Goal: Transaction & Acquisition: Purchase product/service

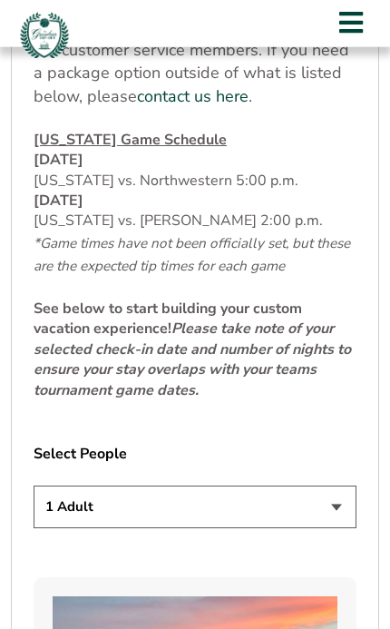
scroll to position [968, 0]
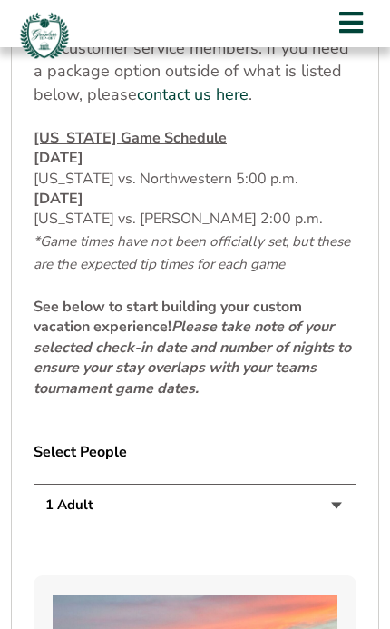
click at [341, 503] on select "1 Adult 2 Adults 3 Adults 4 Adults 2 Adults + 1 Child 2 Adults + 2 Children 2 A…" at bounding box center [195, 505] width 323 height 43
select select "2 Adults"
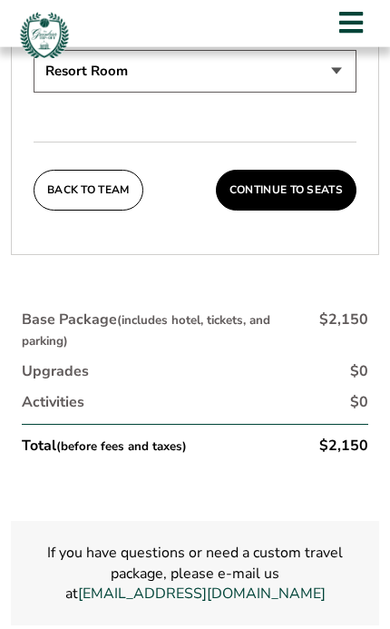
scroll to position [3217, 0]
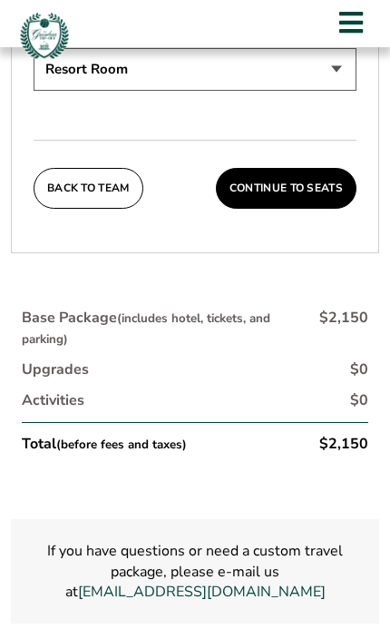
click at [303, 168] on button "Continue To Seats" at bounding box center [286, 189] width 141 height 42
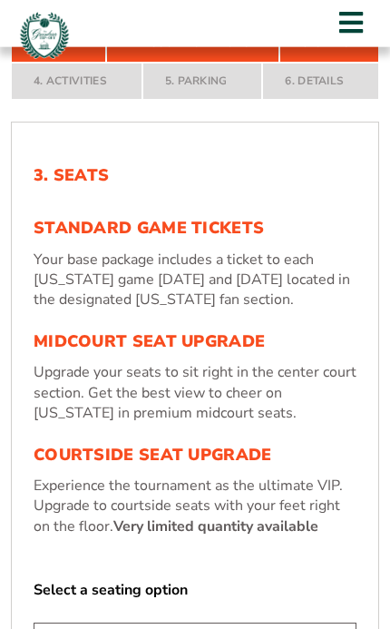
scroll to position [389, 0]
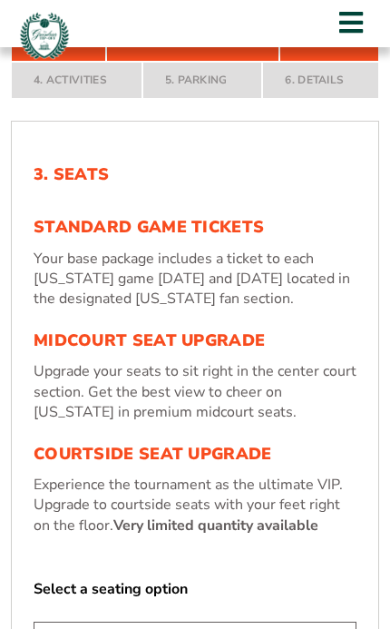
click at [204, 343] on h3 "Midcourt Seat Upgrade" at bounding box center [195, 341] width 323 height 20
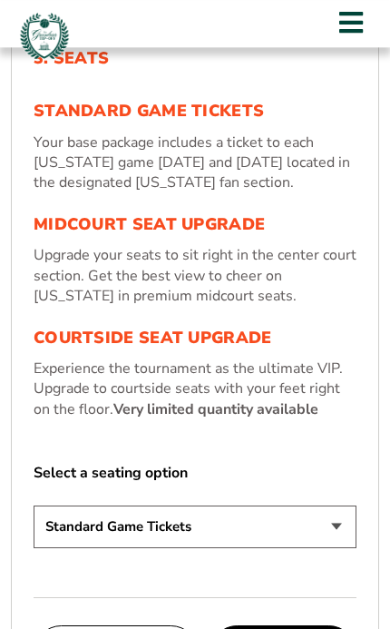
scroll to position [504, 0]
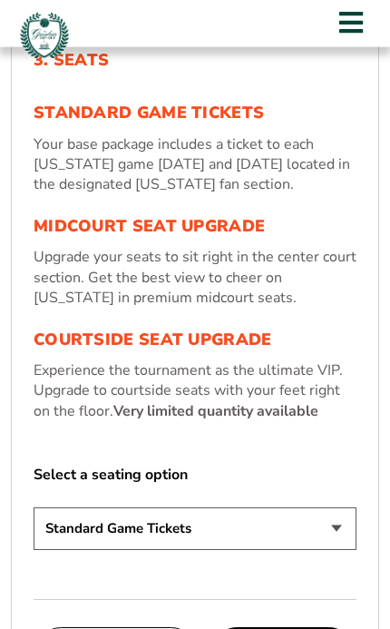
click at [339, 525] on select "Standard Game Tickets Midcourt Seat Upgrade (+$130 per person) Courtside Seat U…" at bounding box center [195, 529] width 323 height 43
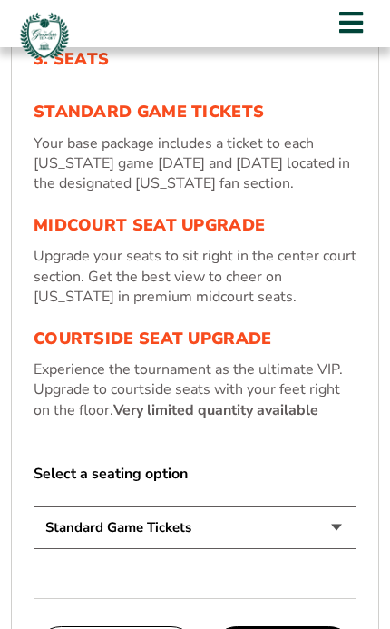
select select "Midcourt Seat Upgrade"
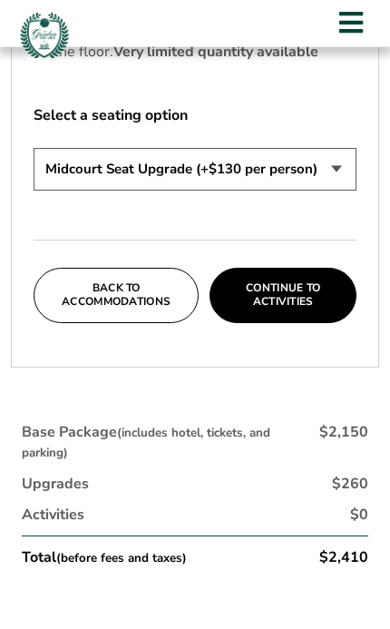
scroll to position [861, 0]
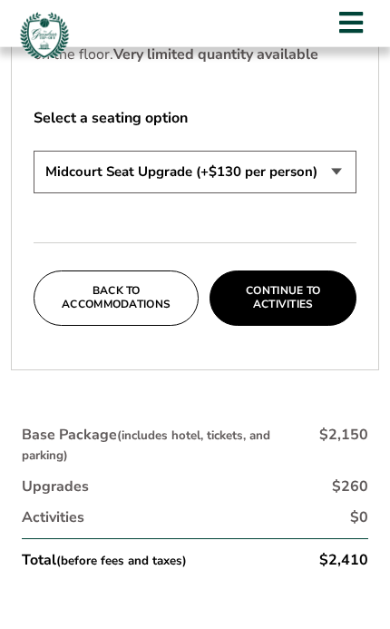
click at [301, 289] on button "Continue To Activities" at bounding box center [283, 298] width 147 height 55
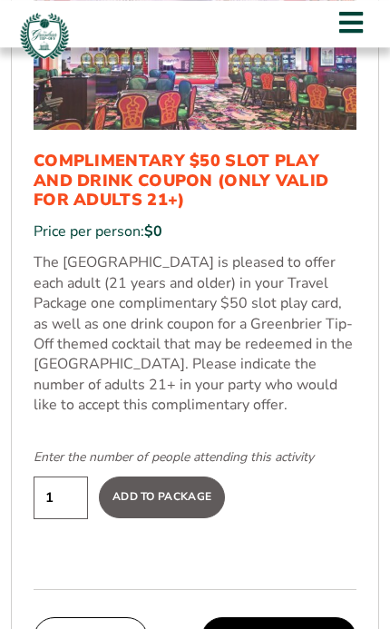
scroll to position [1208, 0]
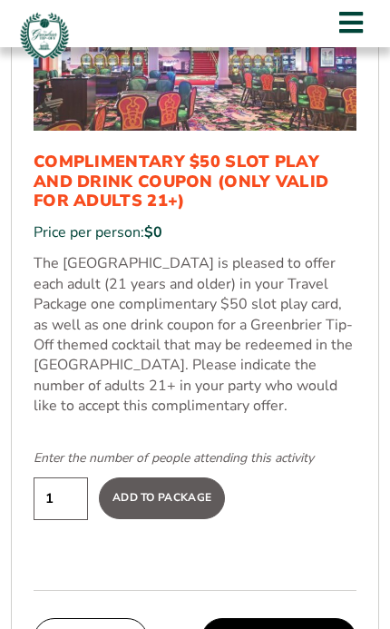
click at [71, 478] on input "1" at bounding box center [61, 499] width 54 height 43
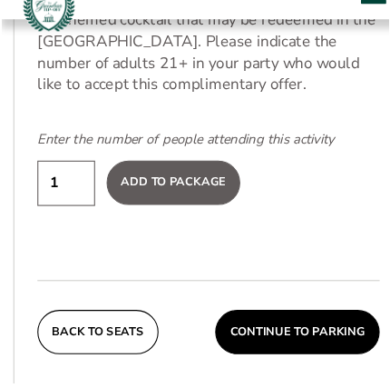
scroll to position [1485, 0]
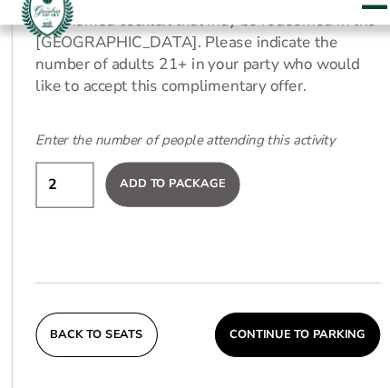
type input "2"
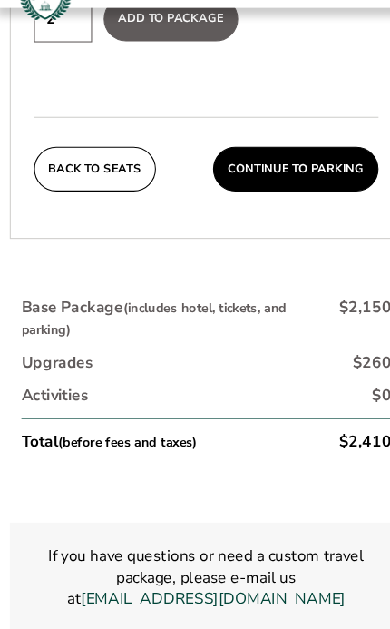
scroll to position [1649, 0]
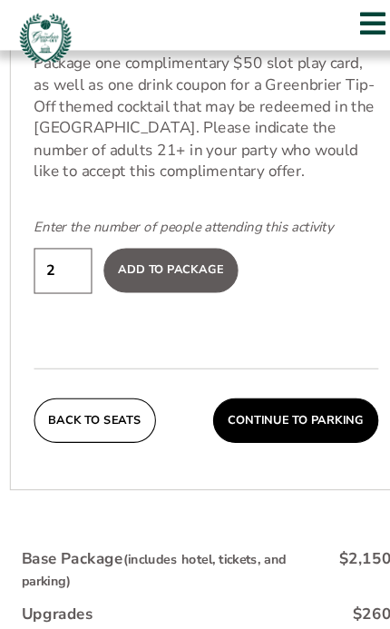
click at [102, 381] on button "Back To Seats" at bounding box center [91, 394] width 114 height 42
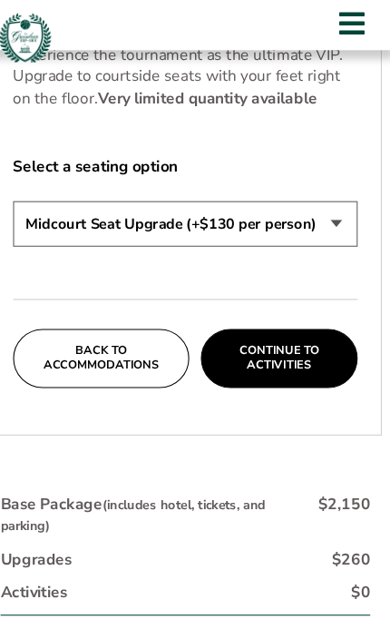
scroll to position [759, 0]
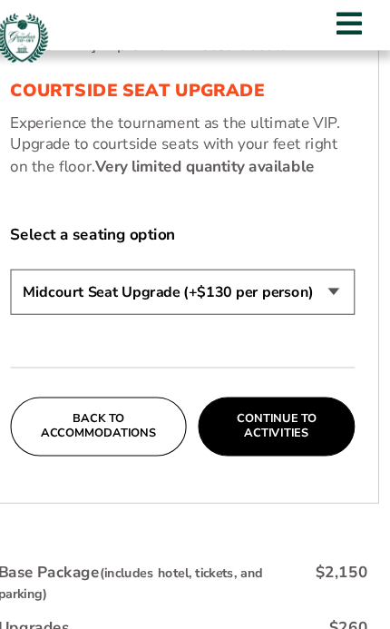
click at [279, 388] on button "Continue To Activities" at bounding box center [283, 399] width 147 height 55
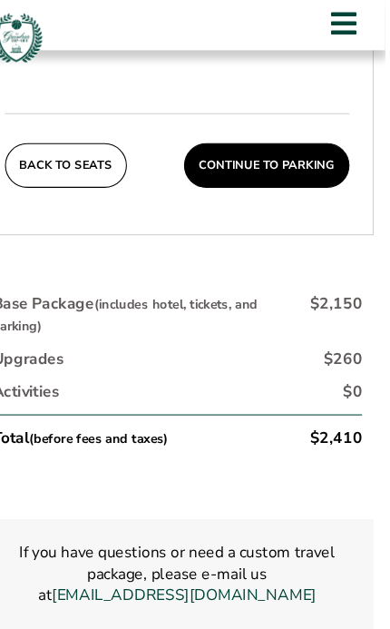
scroll to position [1673, 0]
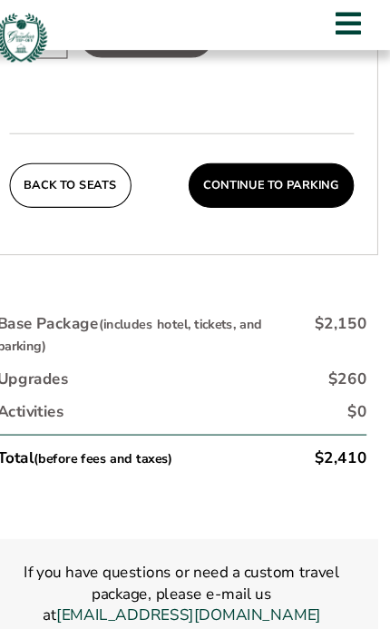
click at [270, 163] on button "Continue To Parking" at bounding box center [279, 174] width 155 height 42
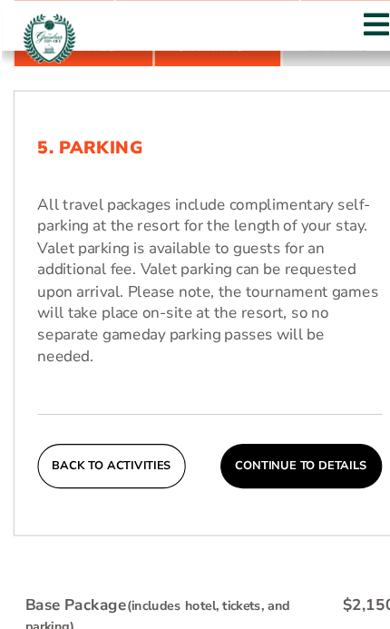
scroll to position [425, 0]
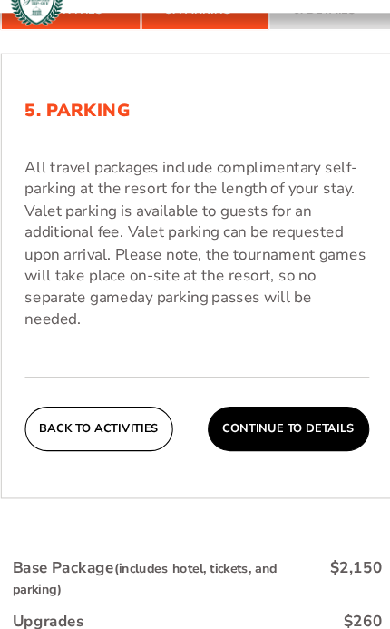
click at [290, 417] on button "Continue To Details" at bounding box center [281, 438] width 152 height 42
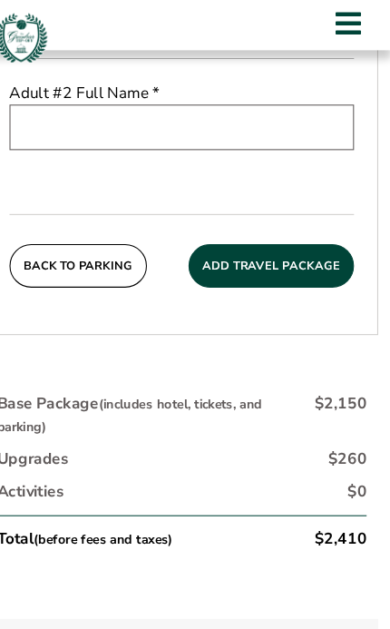
scroll to position [759, 0]
click at [285, 246] on button "Add Travel Package" at bounding box center [279, 250] width 155 height 42
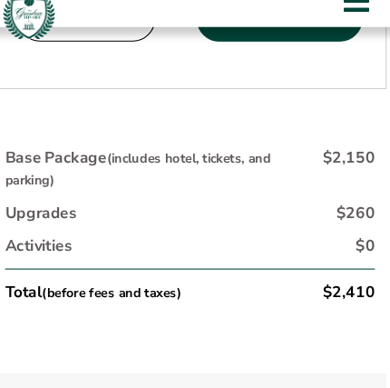
scroll to position [477, 0]
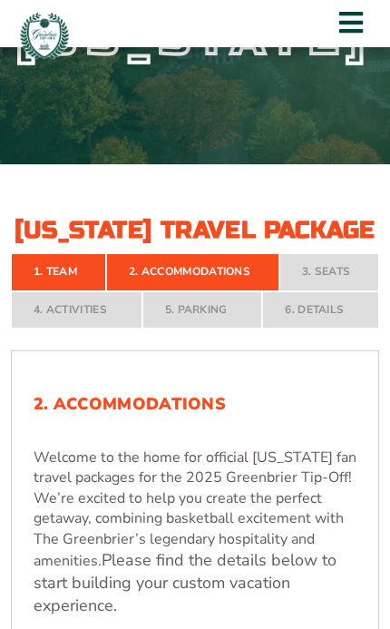
scroll to position [182, 0]
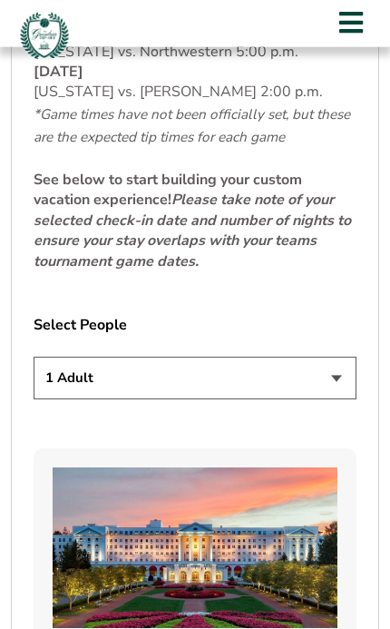
click at [339, 367] on select "1 Adult 2 Adults 3 Adults 4 Adults 2 Adults + 1 Child 2 Adults + 2 Children 2 A…" at bounding box center [195, 378] width 323 height 43
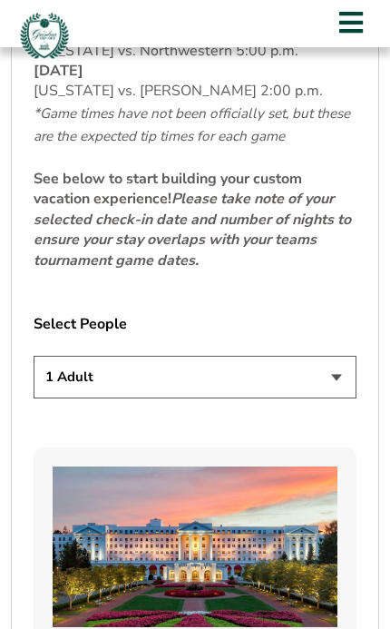
select select "2 Adults"
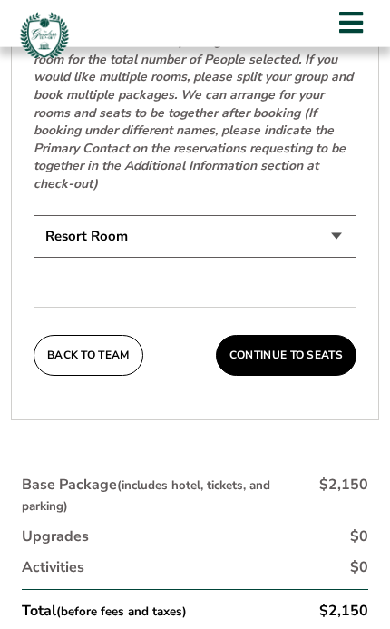
scroll to position [3050, 0]
click at [303, 335] on button "Continue To Seats" at bounding box center [286, 356] width 141 height 42
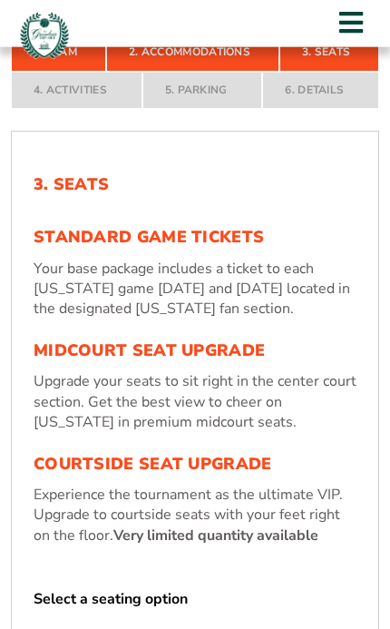
scroll to position [380, 0]
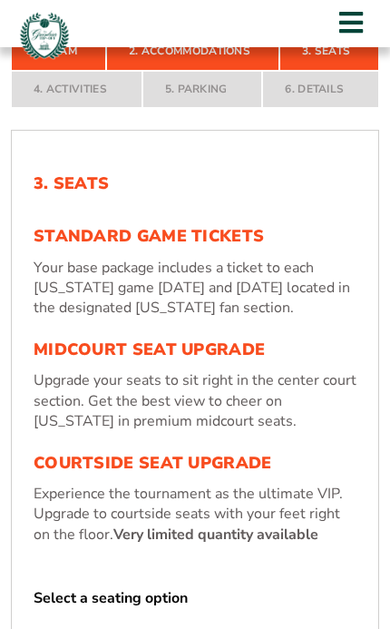
click at [203, 241] on h3 "Standard Game Tickets" at bounding box center [195, 237] width 323 height 20
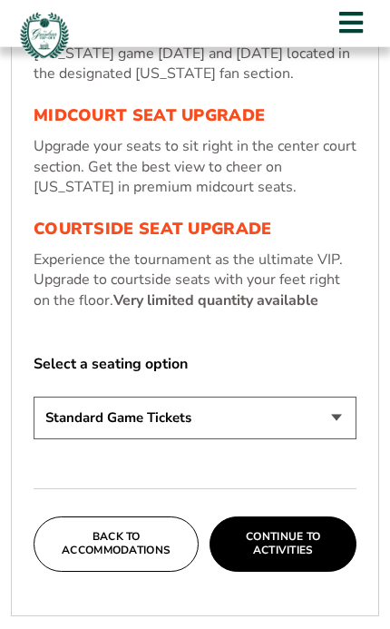
scroll to position [616, 0]
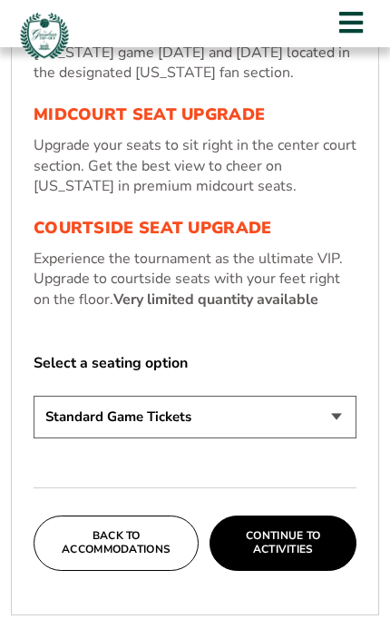
click at [306, 548] on button "Continue To Activities" at bounding box center [283, 543] width 147 height 55
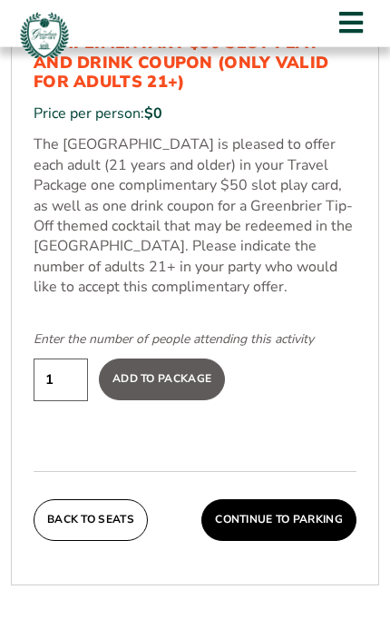
scroll to position [1338, 0]
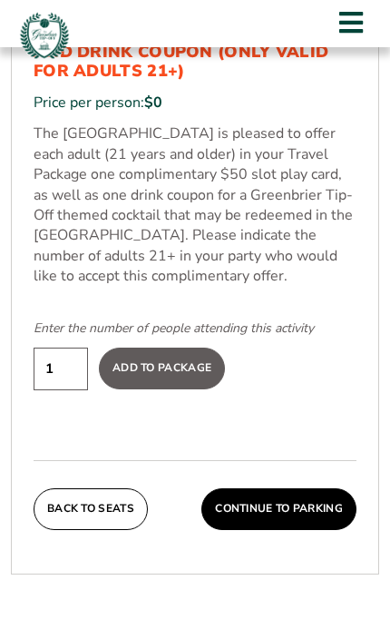
click at [309, 503] on button "Continue To Parking" at bounding box center [279, 509] width 155 height 42
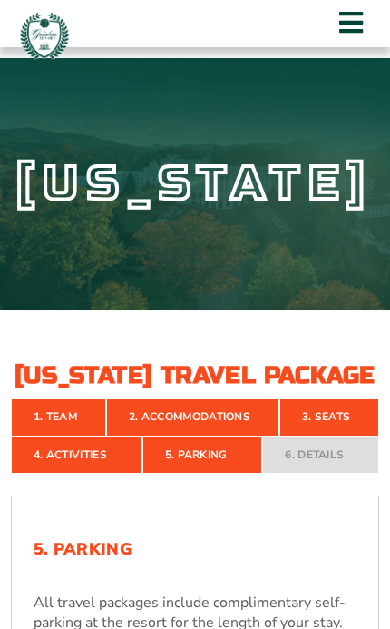
scroll to position [0, 0]
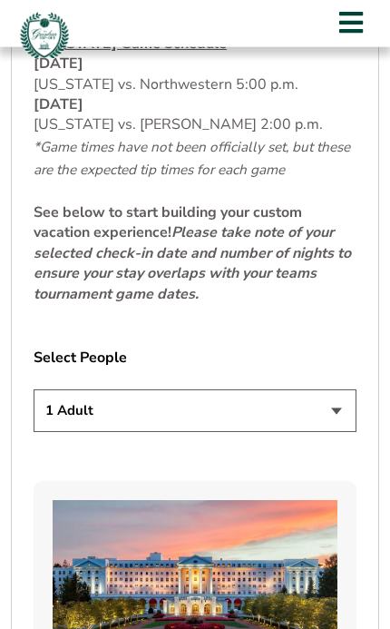
scroll to position [1064, 0]
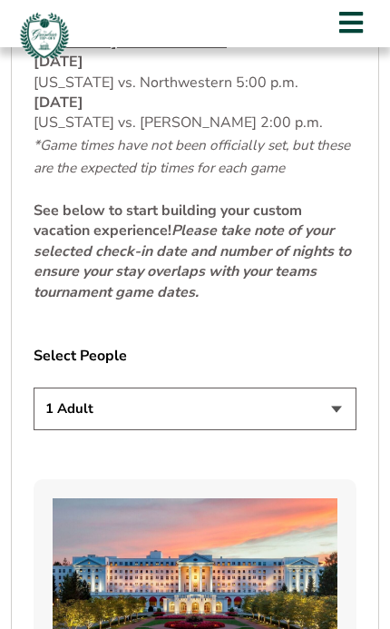
click at [330, 405] on select "1 Adult 2 Adults 3 Adults 4 Adults 2 Adults + 1 Child 2 Adults + 2 Children 2 A…" at bounding box center [195, 409] width 323 height 43
select select "2 Adults"
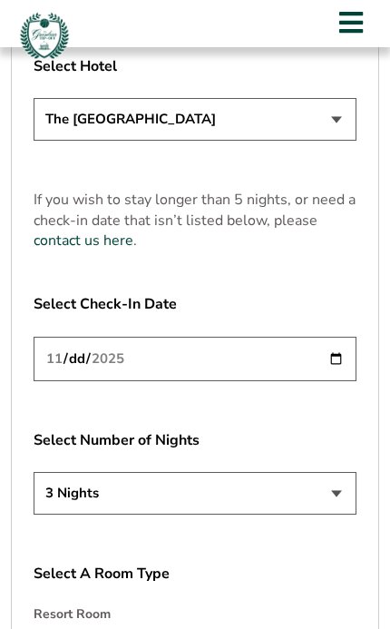
scroll to position [2436, 0]
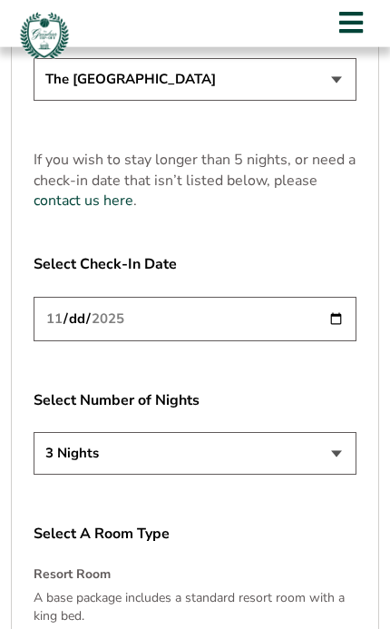
click at [312, 297] on input "[DATE]" at bounding box center [195, 319] width 323 height 44
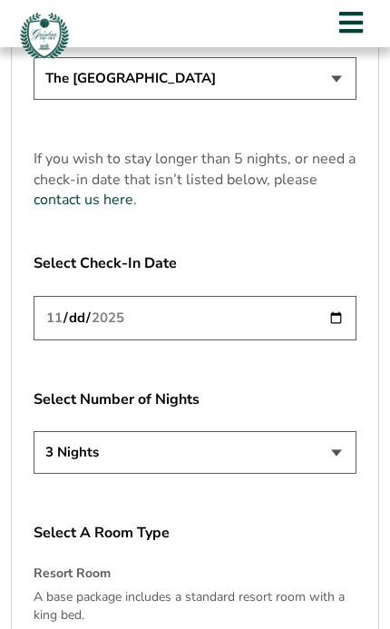
type input "[DATE]"
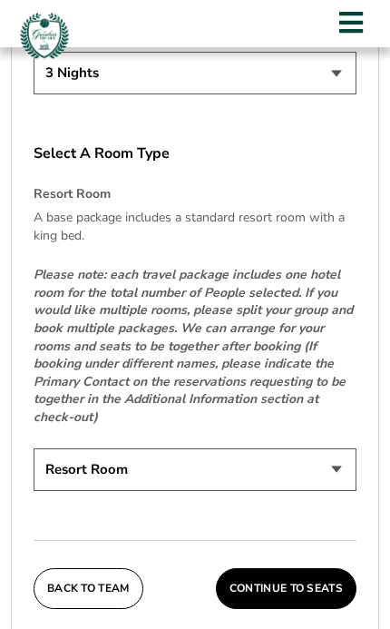
scroll to position [2733, 0]
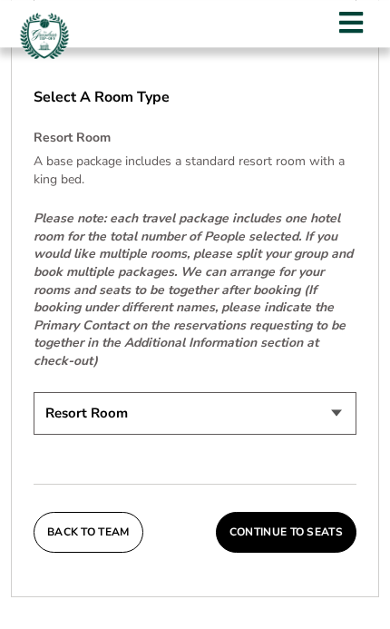
click at [302, 512] on button "Continue To Seats" at bounding box center [286, 533] width 141 height 42
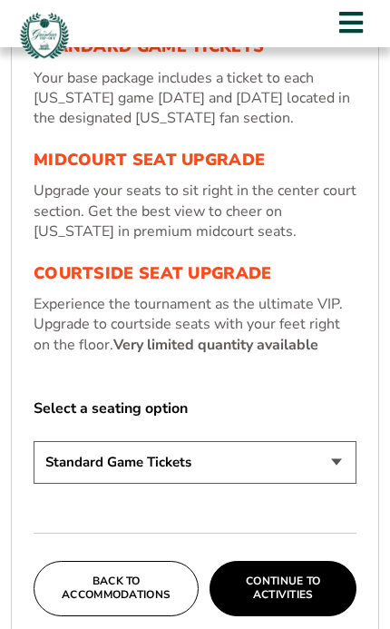
scroll to position [572, 0]
